Goal: Information Seeking & Learning: Understand process/instructions

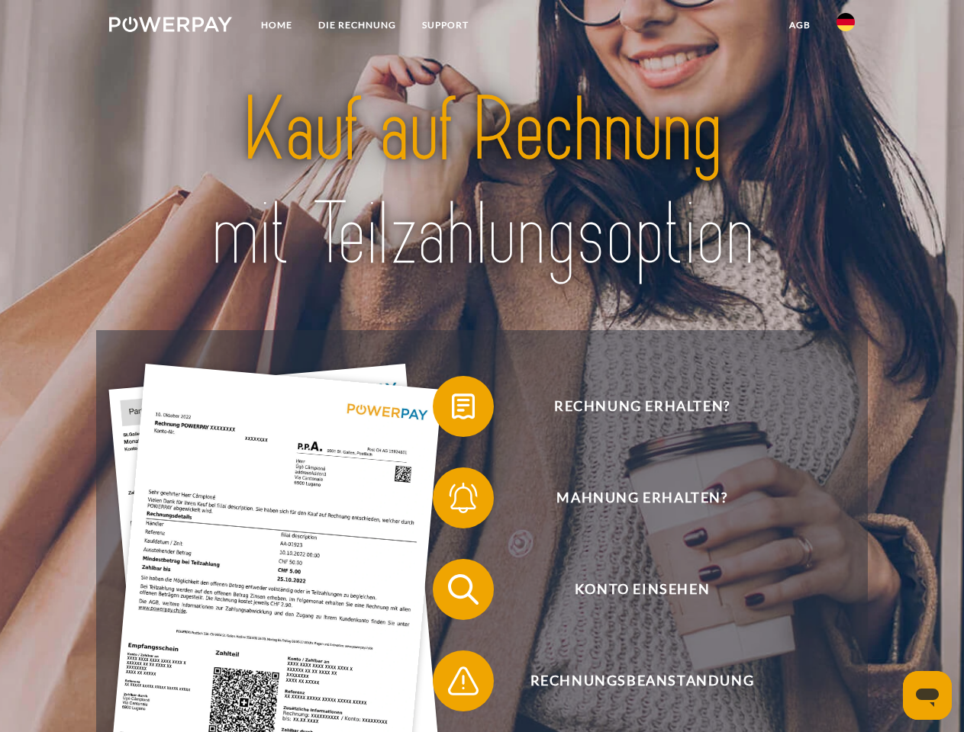
click at [170, 27] on img at bounding box center [170, 24] width 123 height 15
click at [845, 27] on img at bounding box center [845, 22] width 18 height 18
click at [799, 25] on link "agb" at bounding box center [799, 24] width 47 height 27
click at [452, 410] on span at bounding box center [440, 407] width 76 height 76
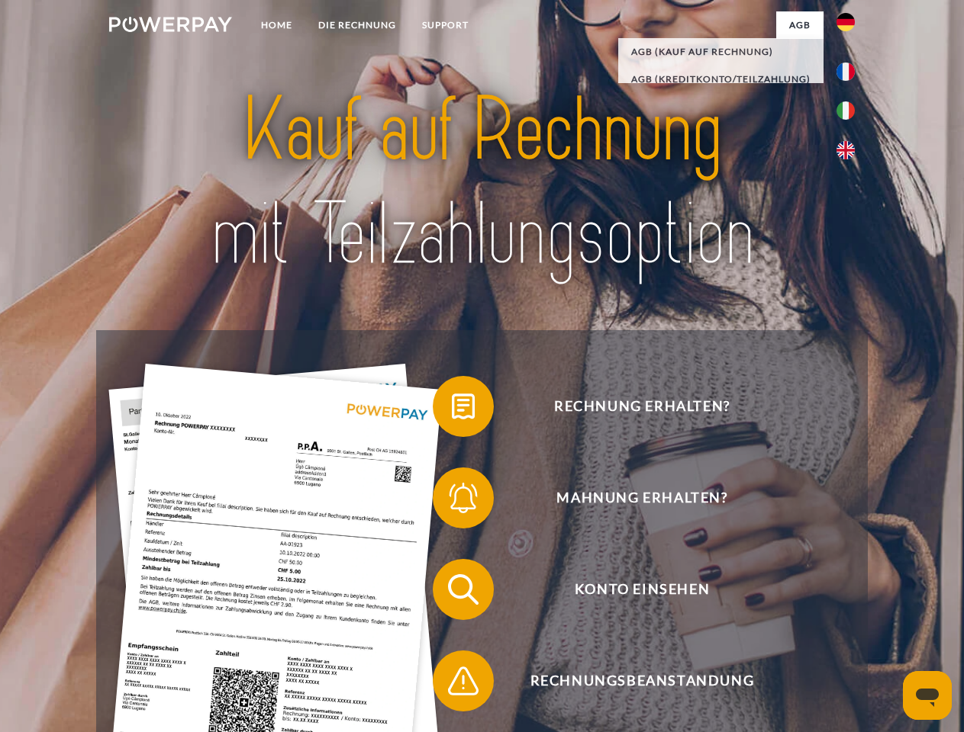
click at [452, 501] on span at bounding box center [440, 498] width 76 height 76
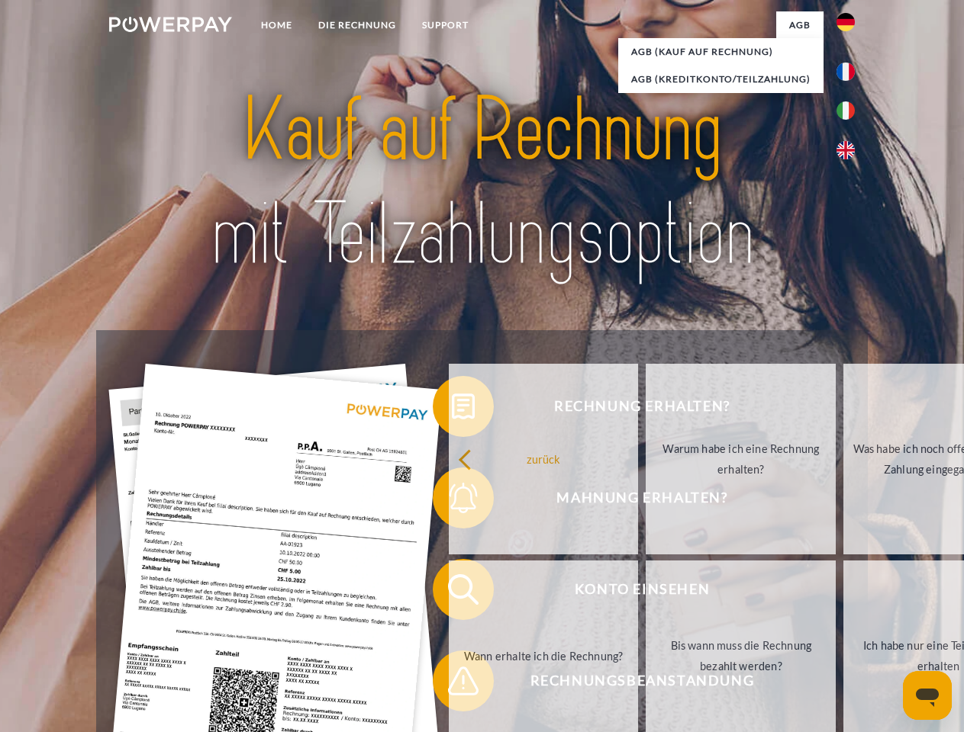
click at [645, 593] on link "Bis wann muss die Rechnung bezahlt werden?" at bounding box center [740, 656] width 190 height 191
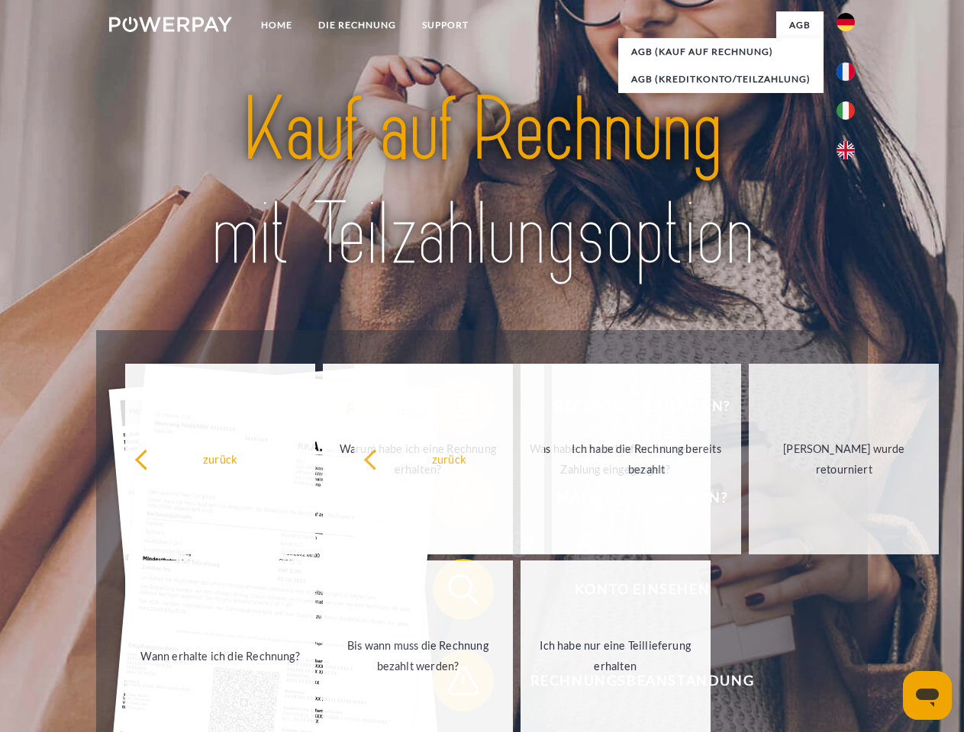
click at [452, 684] on span at bounding box center [440, 681] width 76 height 76
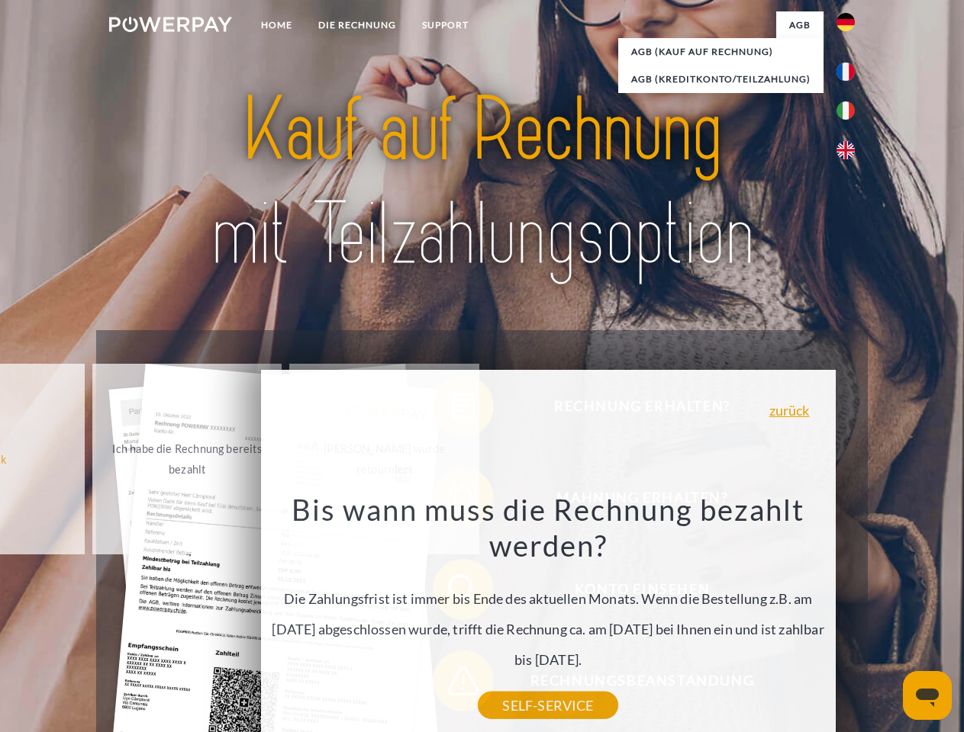
click at [927, 696] on icon "Messaging-Fenster öffnen" at bounding box center [927, 698] width 23 height 18
